Goal: Information Seeking & Learning: Learn about a topic

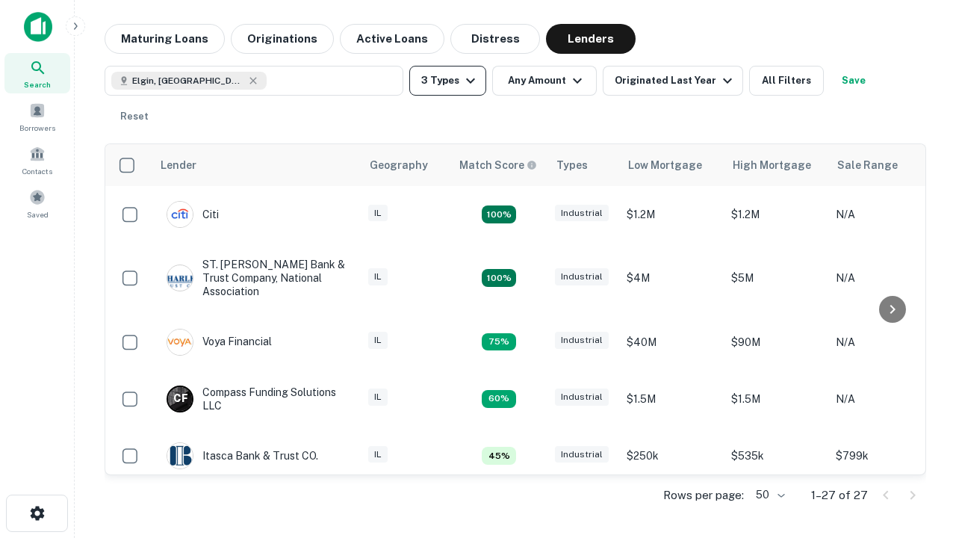
click at [447, 81] on button "3 Types" at bounding box center [447, 81] width 77 height 30
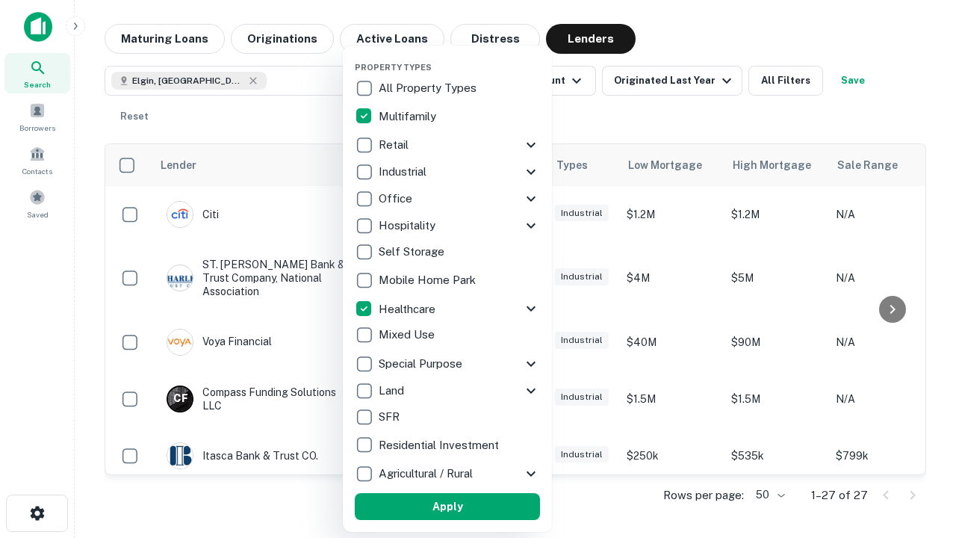
click at [447, 506] on button "Apply" at bounding box center [447, 506] width 185 height 27
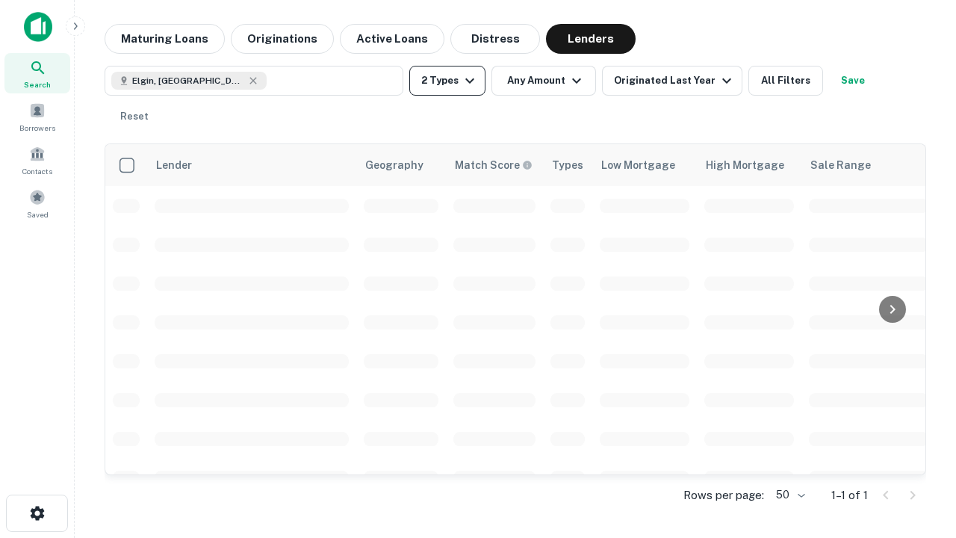
click at [447, 81] on button "2 Types" at bounding box center [447, 81] width 76 height 30
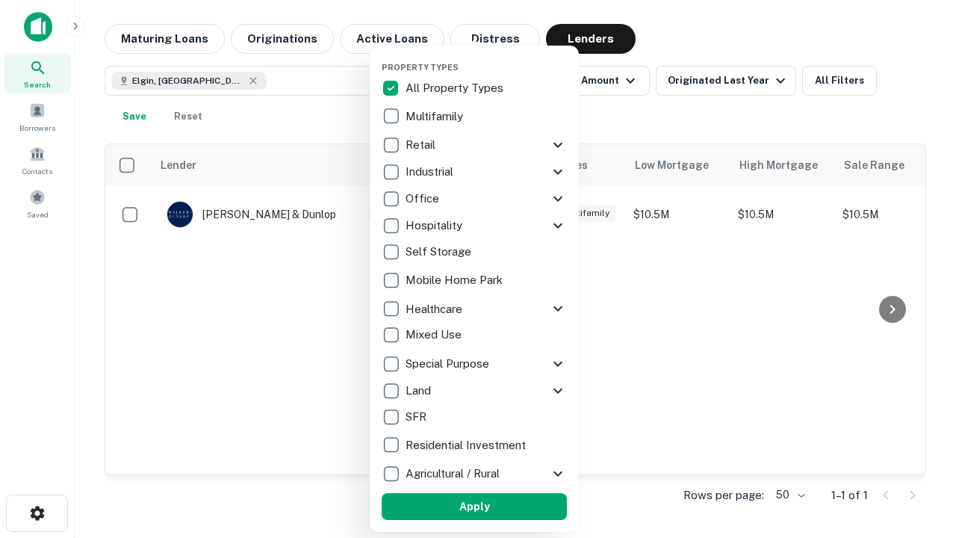
click at [474, 506] on button "Apply" at bounding box center [474, 506] width 185 height 27
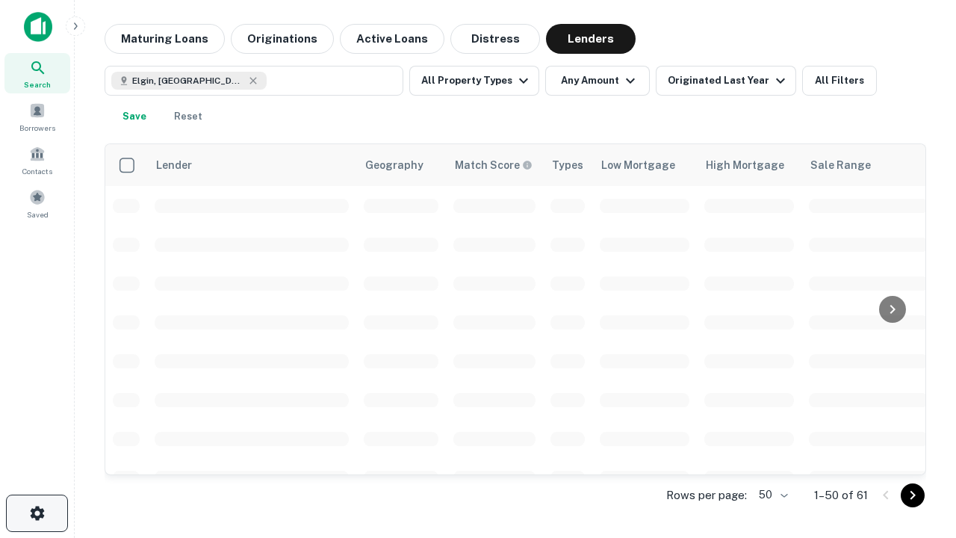
click at [37, 513] on icon "button" at bounding box center [37, 513] width 18 height 18
